Goal: Use online tool/utility: Utilize a website feature to perform a specific function

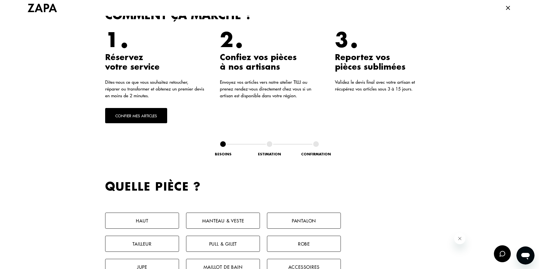
scroll to position [169, 0]
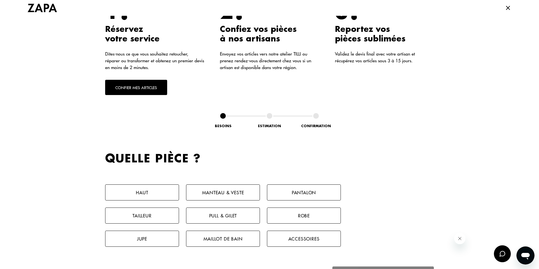
click at [142, 90] on button "Confier mes articles" at bounding box center [136, 87] width 62 height 15
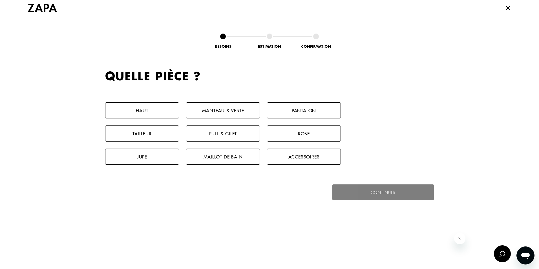
scroll to position [260, 0]
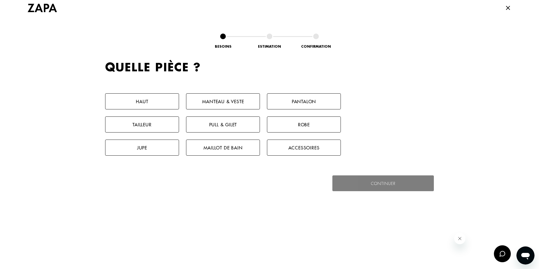
click at [221, 101] on button "Manteau & Veste" at bounding box center [223, 101] width 74 height 16
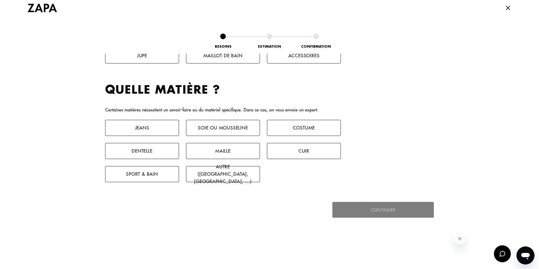
scroll to position [374, 0]
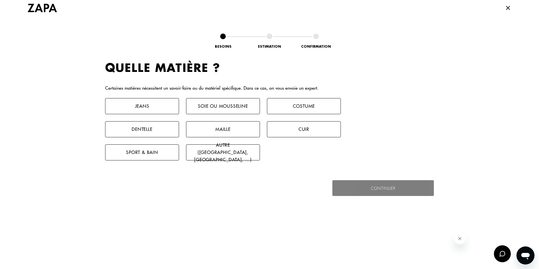
click at [282, 106] on button "Costume" at bounding box center [304, 106] width 74 height 16
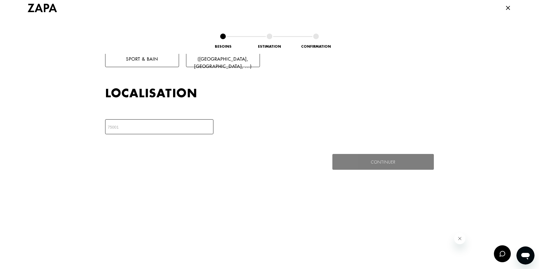
scroll to position [493, 0]
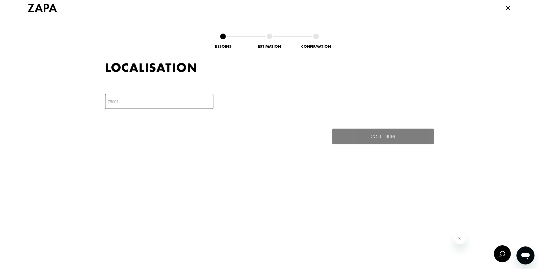
click at [137, 98] on input "number" at bounding box center [159, 101] width 108 height 15
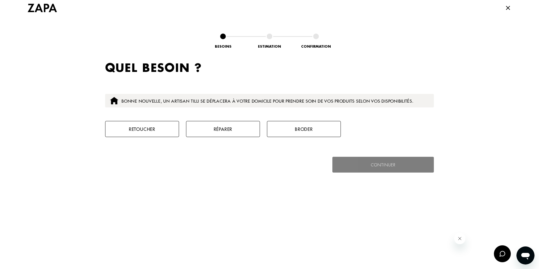
scroll to position [560, 0]
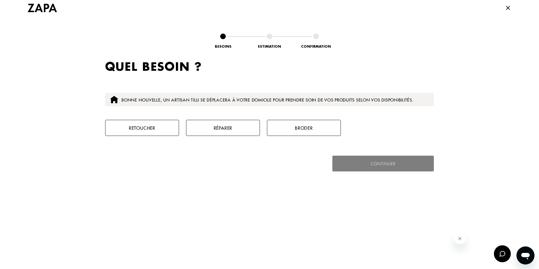
type input "92320"
click at [163, 128] on button "Retoucher" at bounding box center [142, 128] width 74 height 16
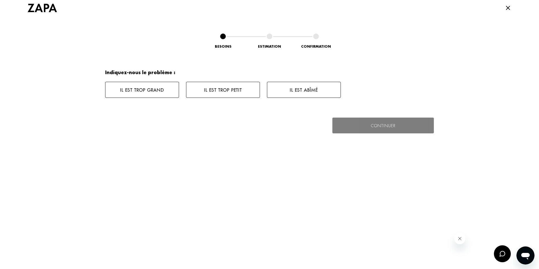
scroll to position [654, 0]
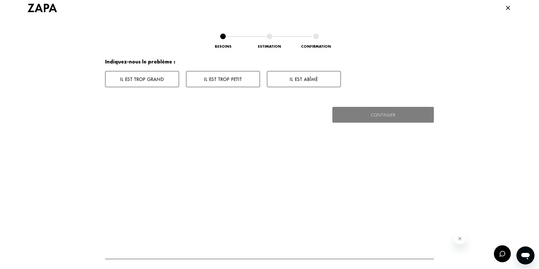
click at [146, 77] on button "Il est trop grand" at bounding box center [142, 79] width 74 height 16
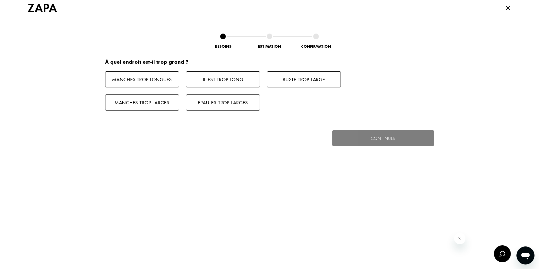
scroll to position [699, 0]
click at [150, 77] on button "Manches trop longues" at bounding box center [142, 79] width 74 height 16
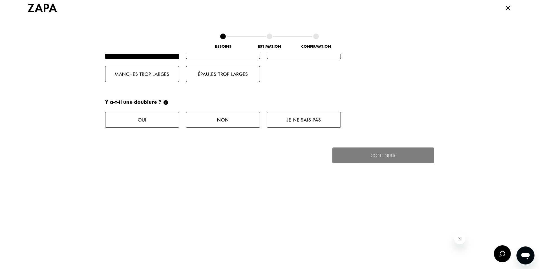
scroll to position [768, 0]
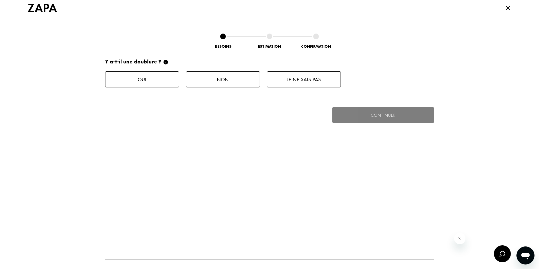
click at [138, 79] on button "Oui" at bounding box center [142, 79] width 74 height 16
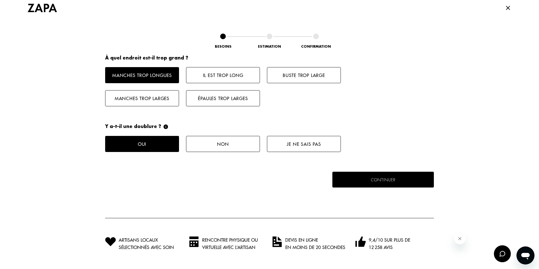
scroll to position [703, 0]
click at [368, 175] on button "Continuer" at bounding box center [383, 179] width 105 height 16
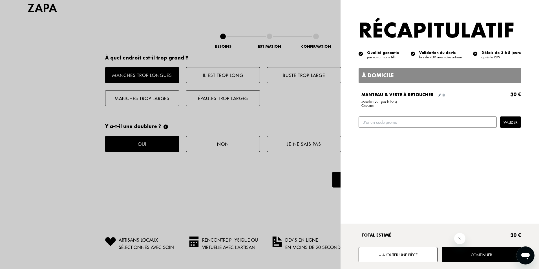
click at [463, 254] on button "Continuer" at bounding box center [481, 254] width 79 height 15
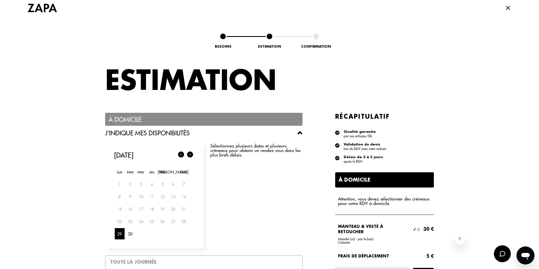
scroll to position [0, 0]
